Goal: Task Accomplishment & Management: Manage account settings

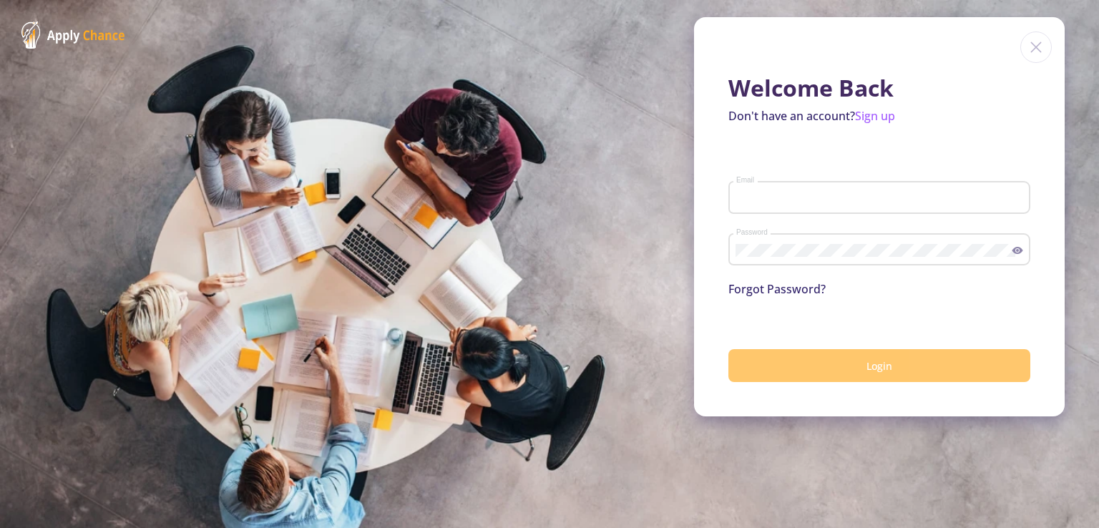
type input "[EMAIL_ADDRESS][DOMAIN_NAME]"
click at [891, 373] on button "Login" at bounding box center [879, 366] width 302 height 34
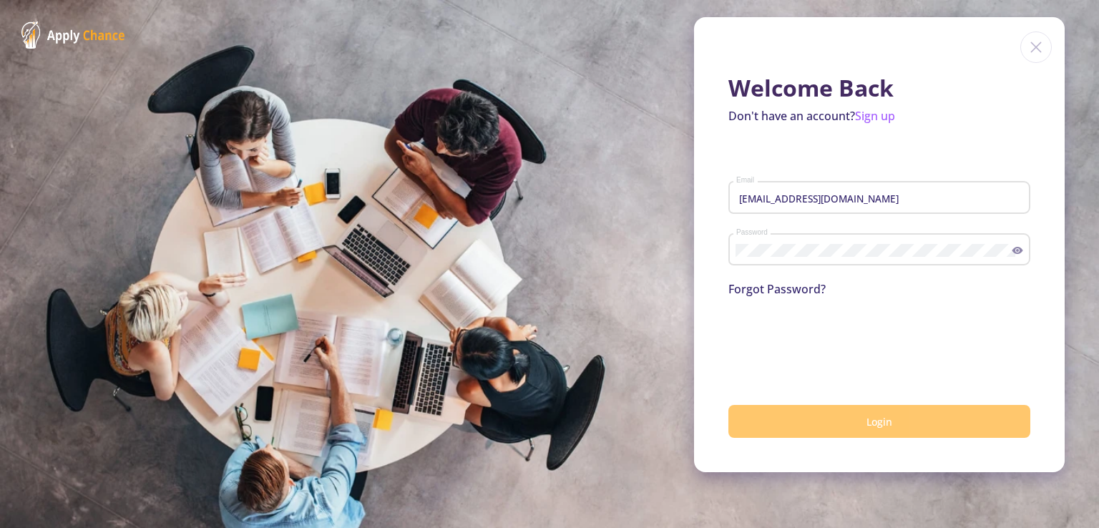
click at [889, 430] on button "Login" at bounding box center [879, 422] width 302 height 34
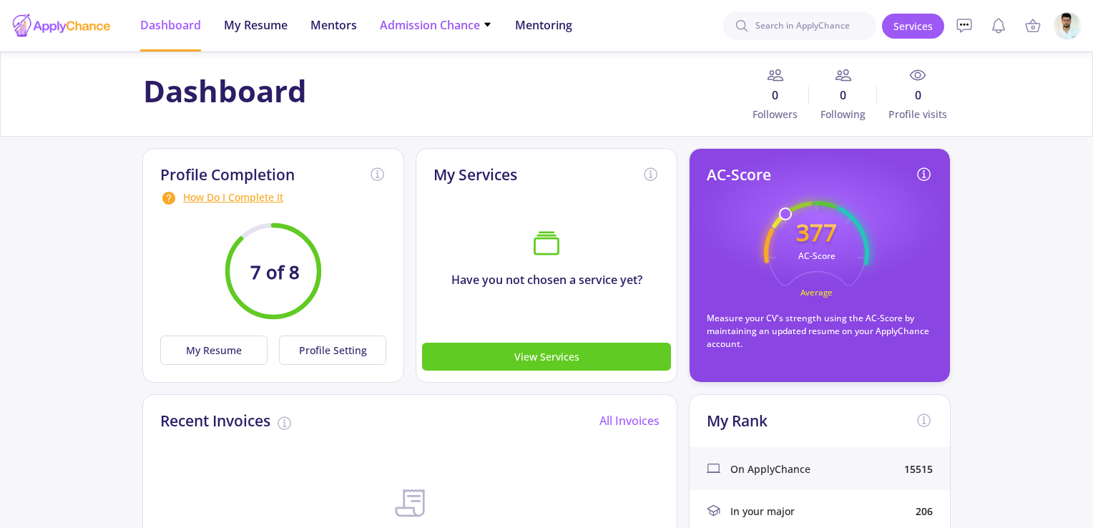
click at [457, 27] on span "Admission Chance" at bounding box center [436, 24] width 112 height 17
click at [464, 26] on span "Admission Chance" at bounding box center [436, 24] width 112 height 17
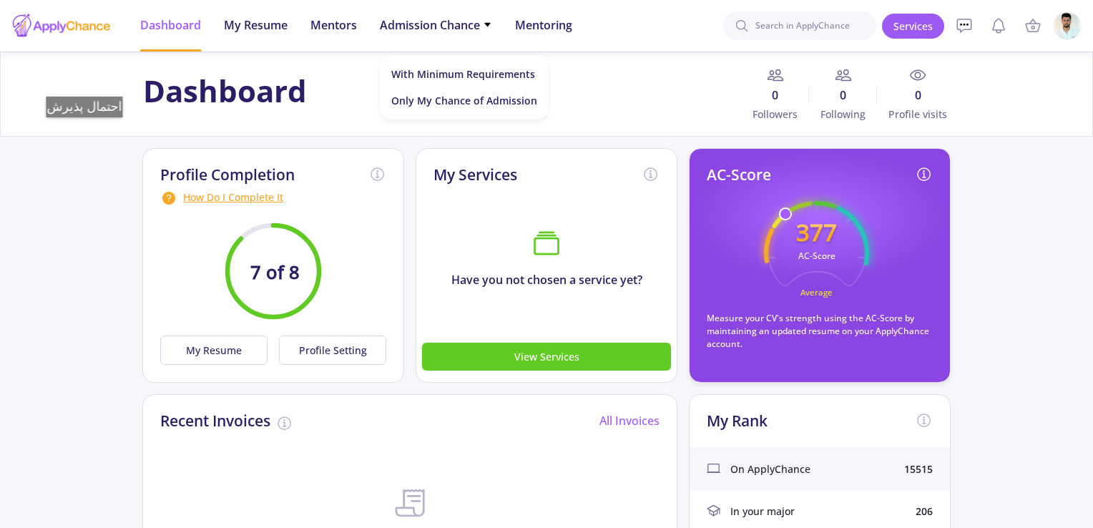
click at [90, 132] on div "Dashboard 0 Followers 0 Following 0 Profile visits" at bounding box center [546, 94] width 1093 height 85
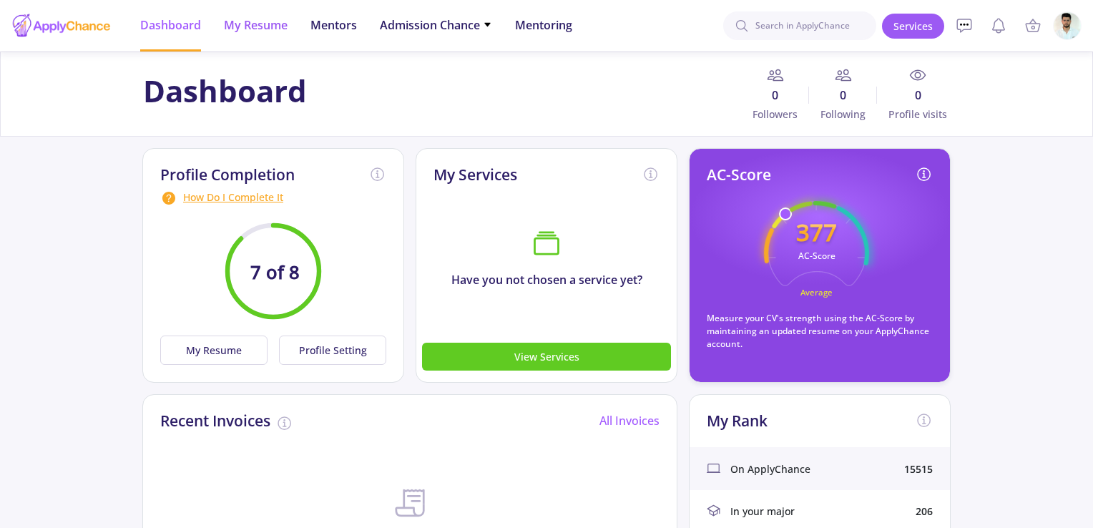
click at [272, 28] on span "My Resume" at bounding box center [256, 24] width 64 height 17
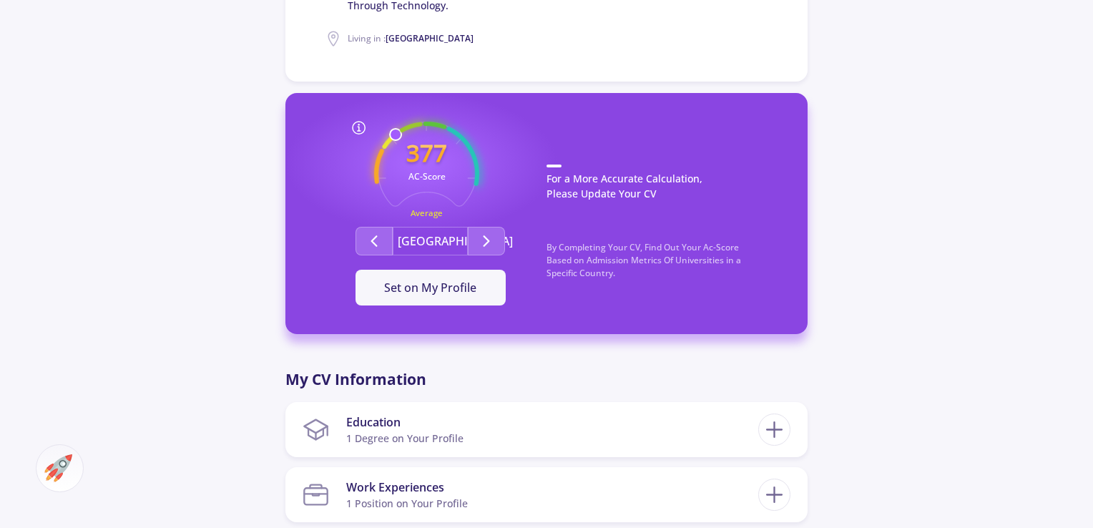
scroll to position [644, 0]
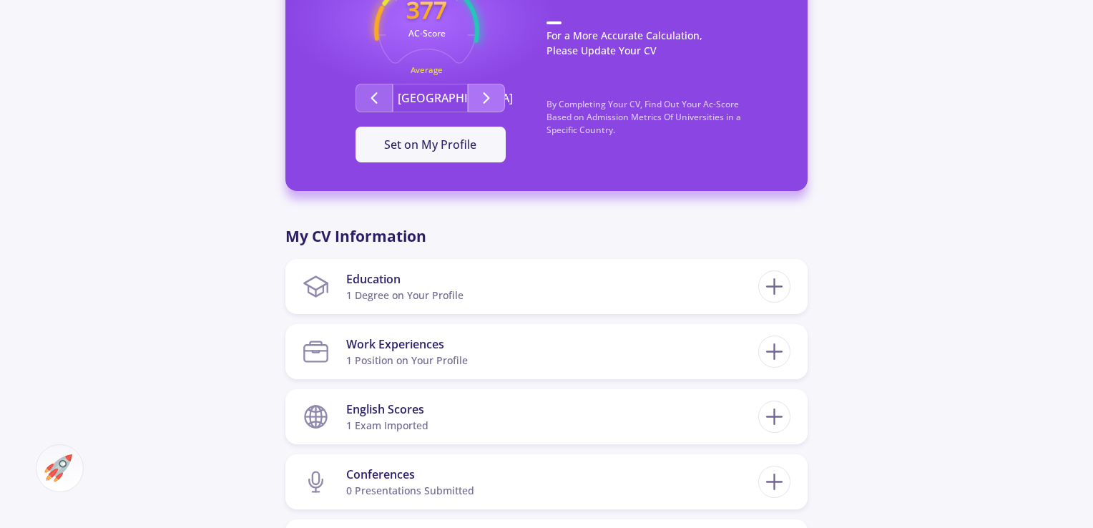
click at [494, 104] on icon "Second group" at bounding box center [486, 97] width 17 height 17
click at [489, 95] on icon "Second group" at bounding box center [486, 97] width 17 height 17
click at [489, 97] on icon "Second group" at bounding box center [486, 97] width 17 height 17
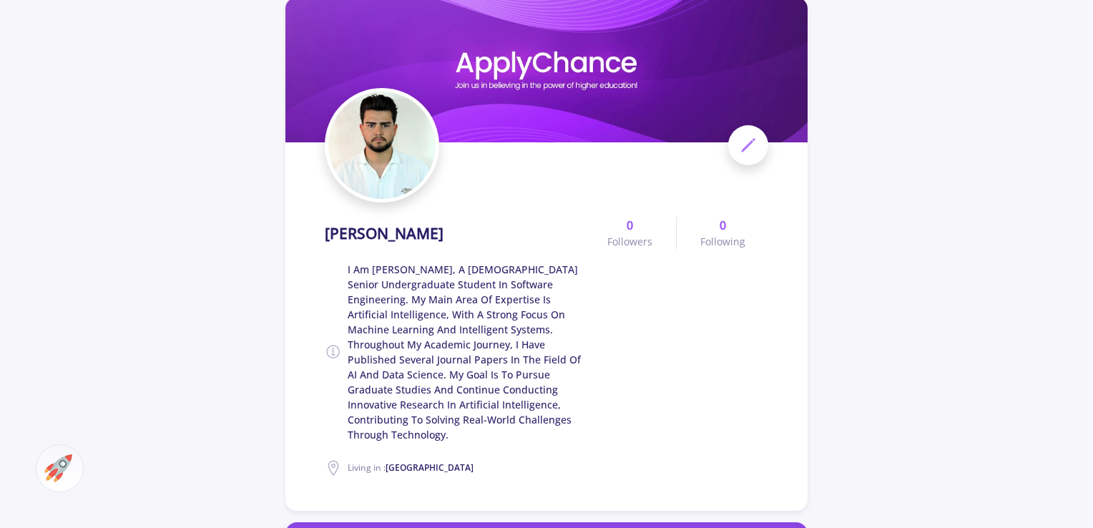
scroll to position [0, 0]
